Goal: Find specific page/section: Find specific page/section

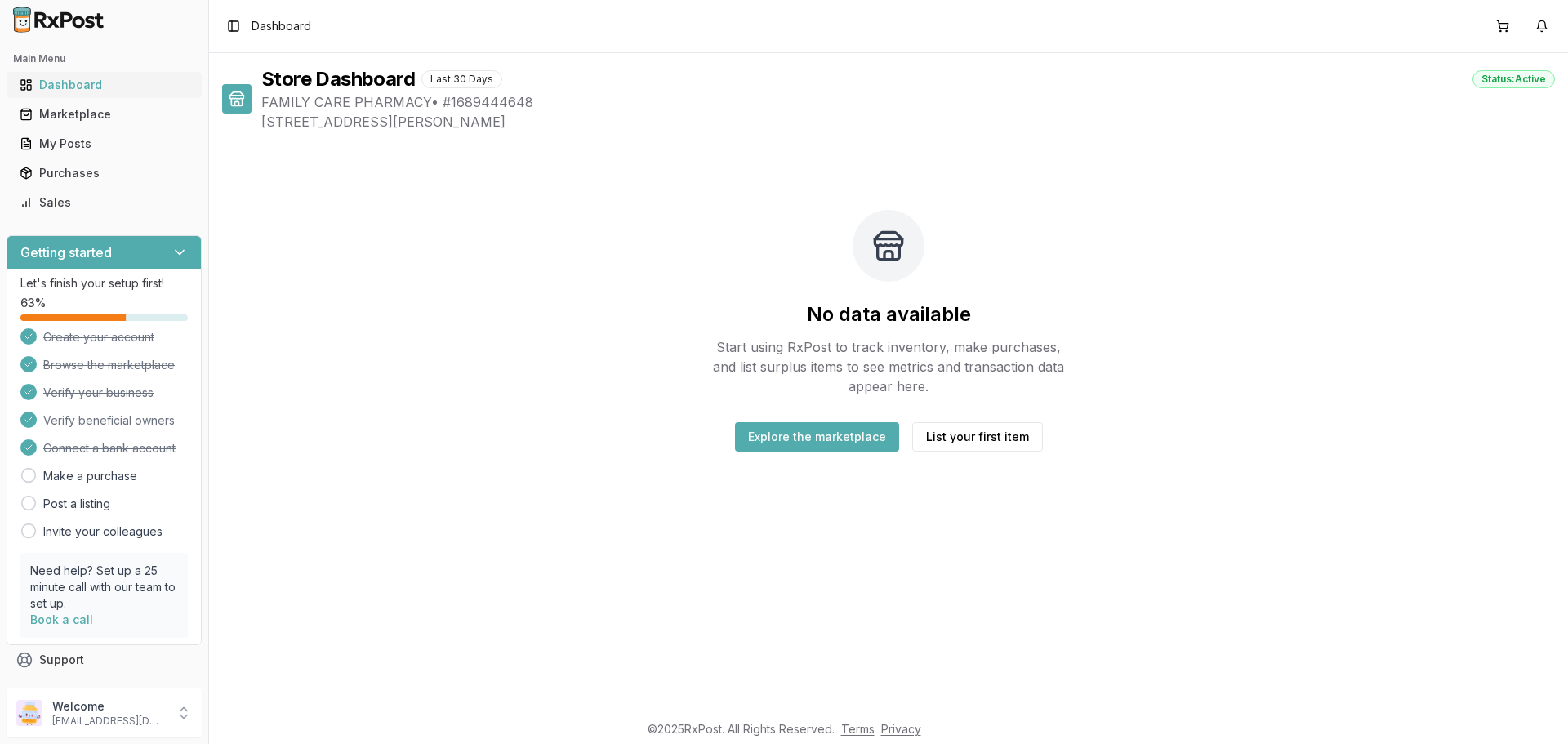
click at [119, 76] on link "Dashboard" at bounding box center [104, 85] width 182 height 29
click at [271, 35] on div "Toggle Sidebar Dashboard" at bounding box center [267, 26] width 89 height 23
click at [270, 30] on span "Dashboard" at bounding box center [281, 26] width 59 height 16
click at [118, 102] on link "Marketplace" at bounding box center [104, 114] width 182 height 29
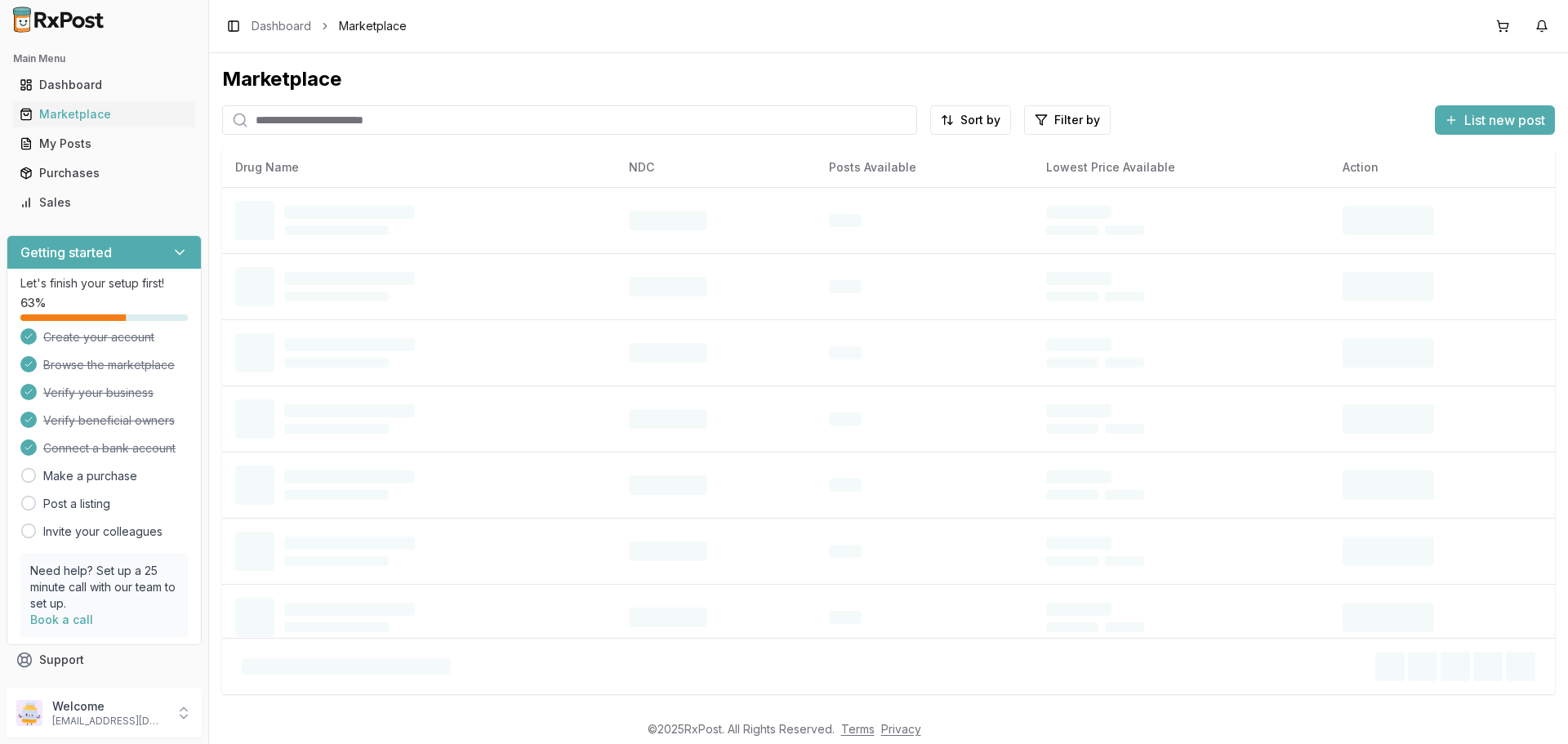
click at [386, 126] on input "search" at bounding box center [569, 120] width 695 height 29
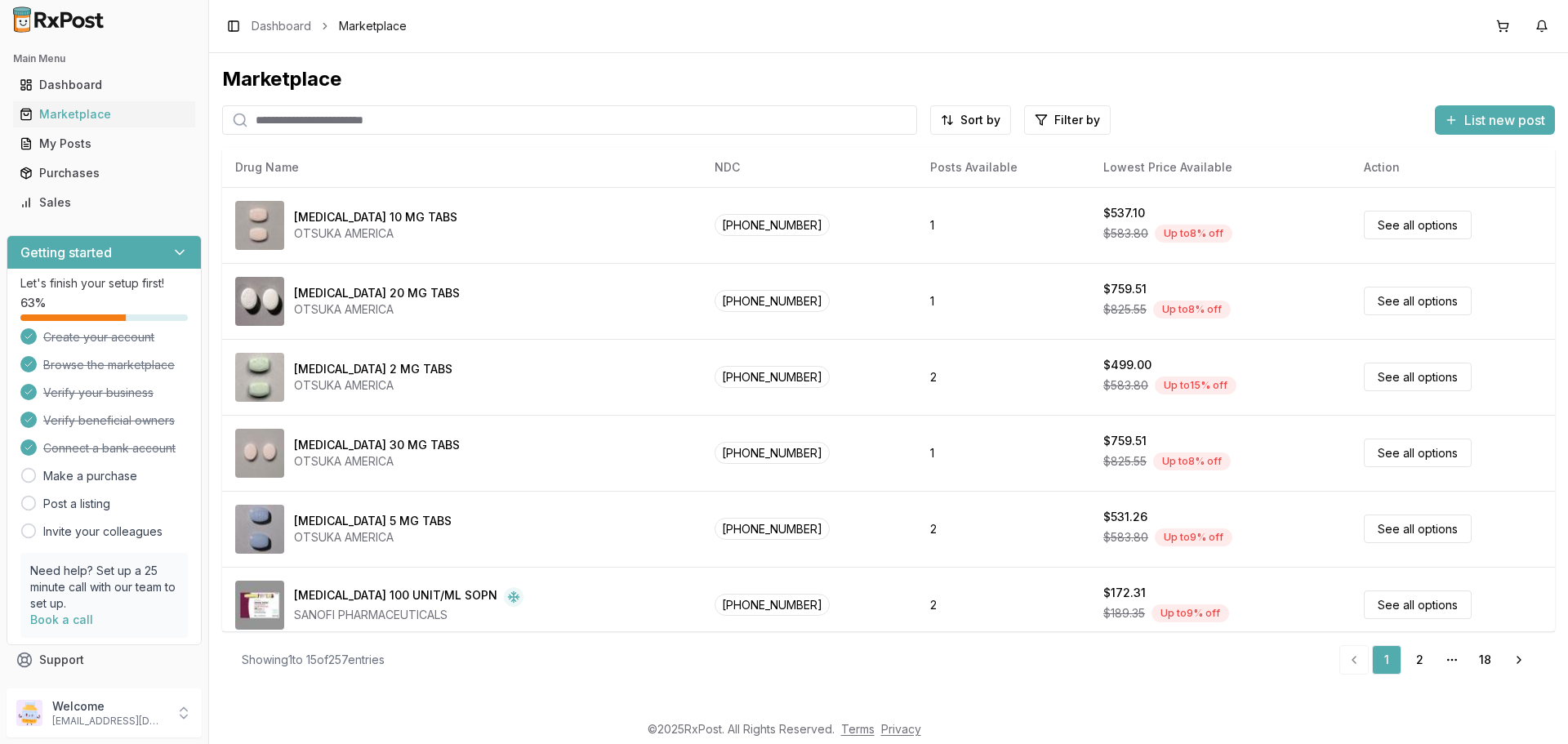
click at [357, 125] on input "search" at bounding box center [569, 120] width 695 height 29
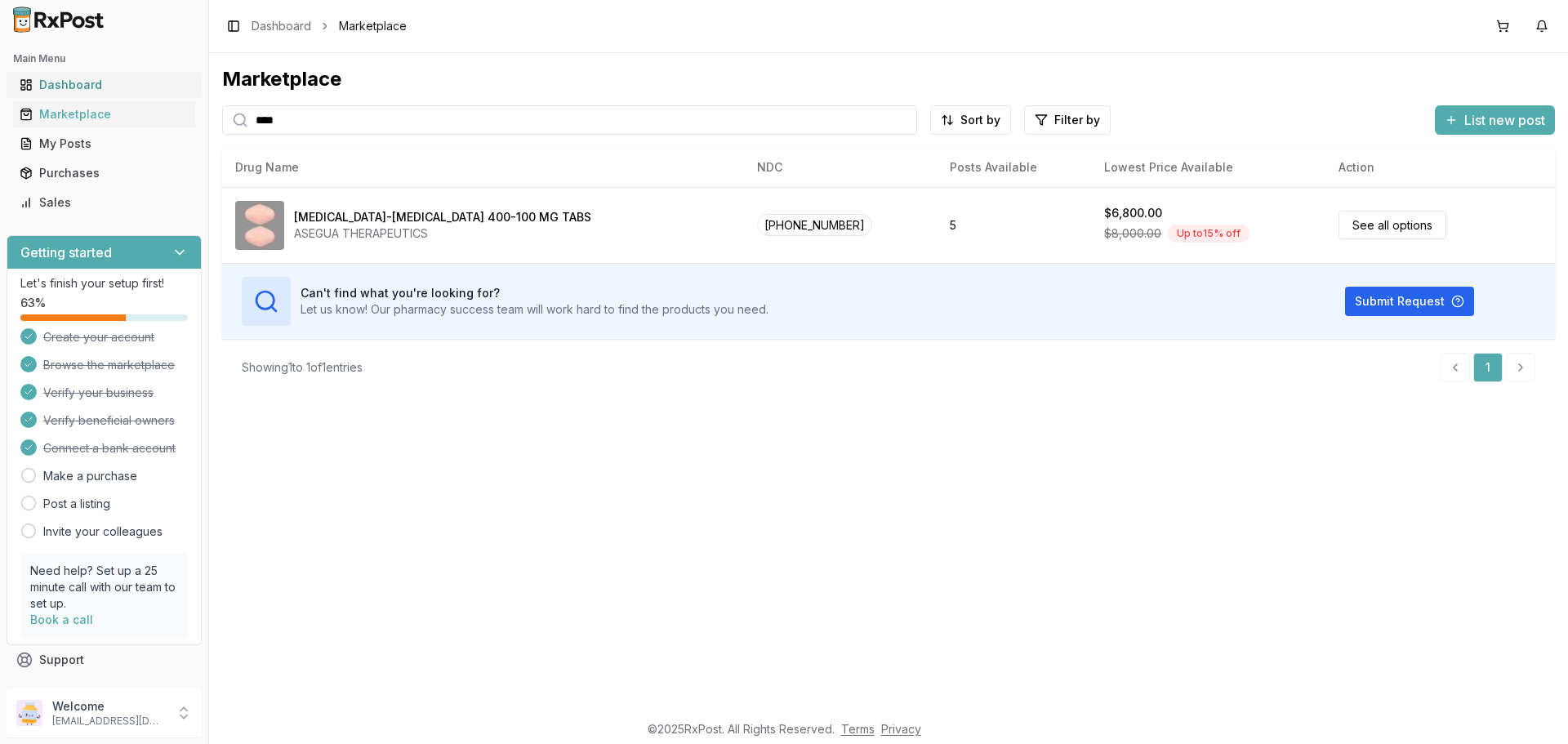
type input "****"
click at [108, 85] on div "Dashboard" at bounding box center [104, 84] width 169 height 16
